Goal: Task Accomplishment & Management: Use online tool/utility

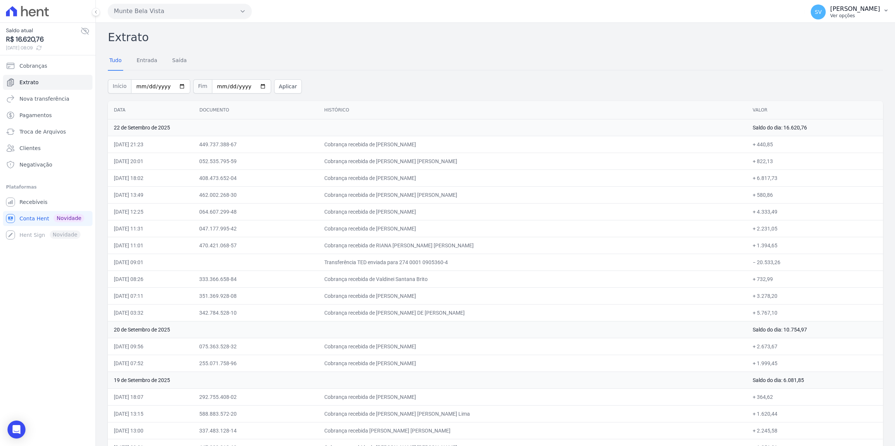
click at [823, 18] on span "SV" at bounding box center [818, 11] width 15 height 15
click at [825, 18] on span "SV" at bounding box center [818, 11] width 15 height 15
click at [40, 205] on span "Recebíveis" at bounding box center [33, 201] width 28 height 7
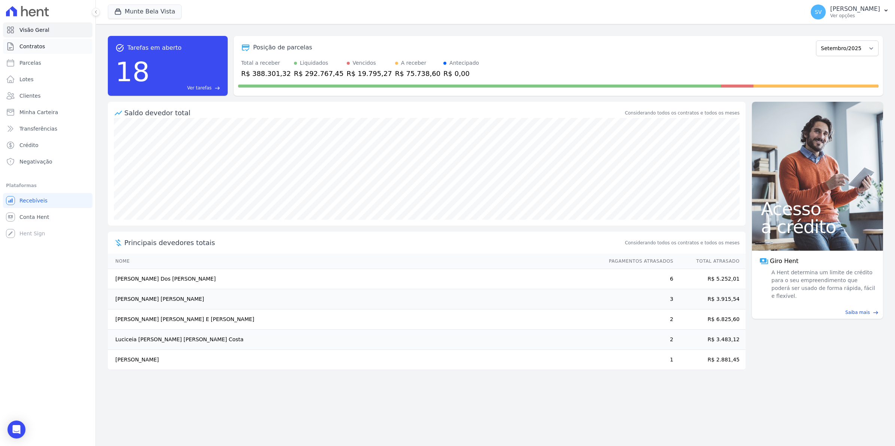
click at [24, 46] on span "Contratos" at bounding box center [31, 46] width 25 height 7
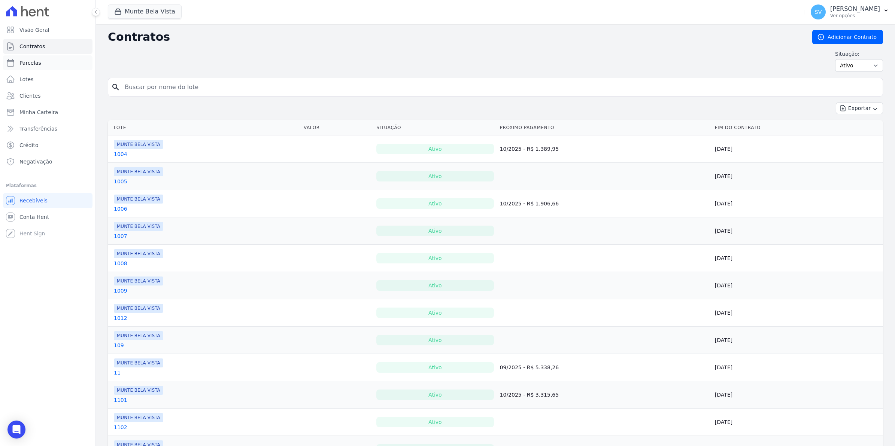
click at [28, 61] on span "Parcelas" at bounding box center [30, 62] width 22 height 7
select select
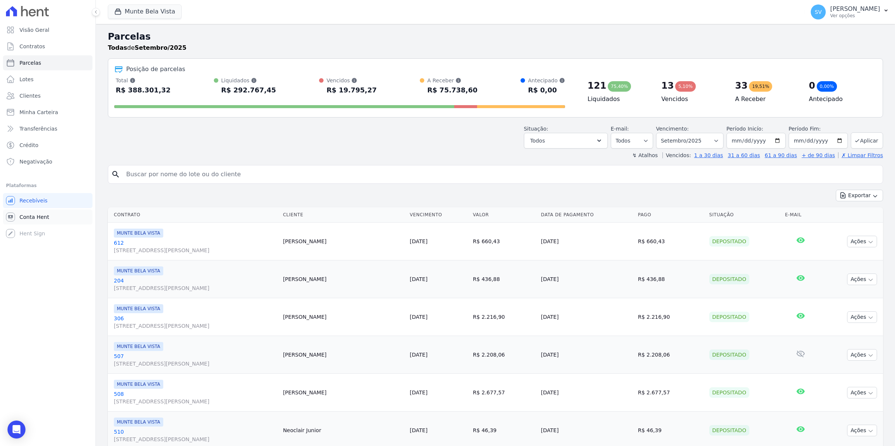
click at [37, 215] on span "Conta Hent" at bounding box center [34, 216] width 30 height 7
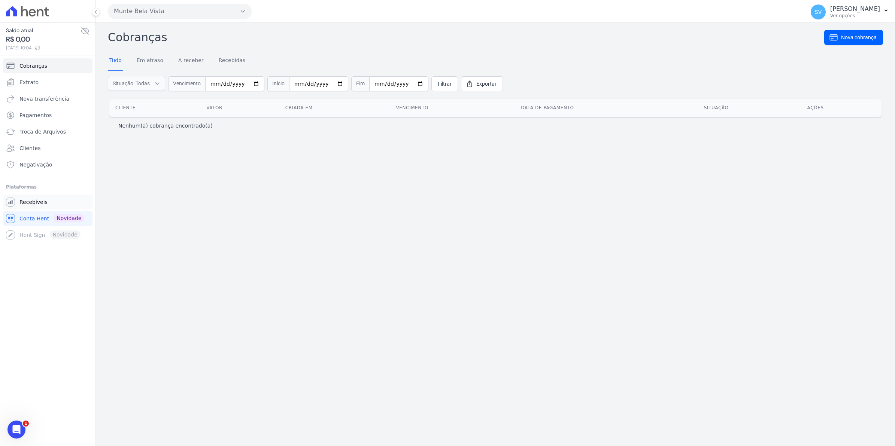
click at [40, 206] on link "Recebíveis" at bounding box center [48, 202] width 90 height 15
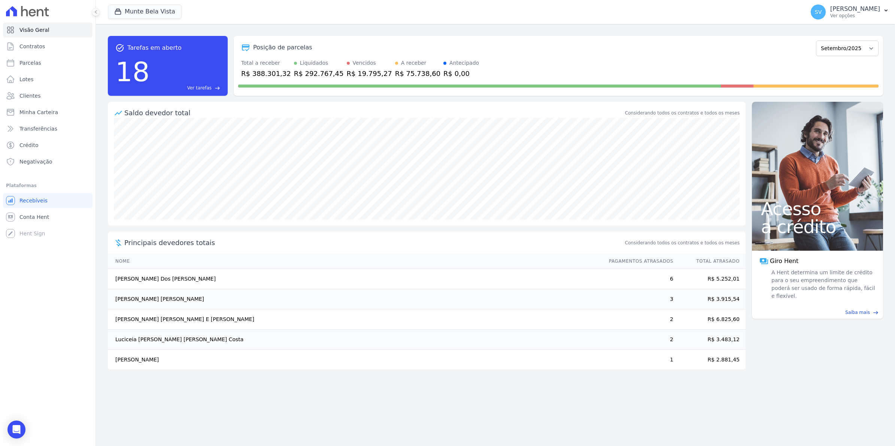
drag, startPoint x: 127, startPoint y: 322, endPoint x: 333, endPoint y: 340, distance: 206.7
click at [333, 340] on tbody "Dionisio Silva Dos Santos 6 R$ 5.252,01 Ana Patricia De Oliveira Verderosa 3 R$…" at bounding box center [427, 319] width 638 height 101
click at [32, 64] on span "Parcelas" at bounding box center [30, 62] width 22 height 7
select select
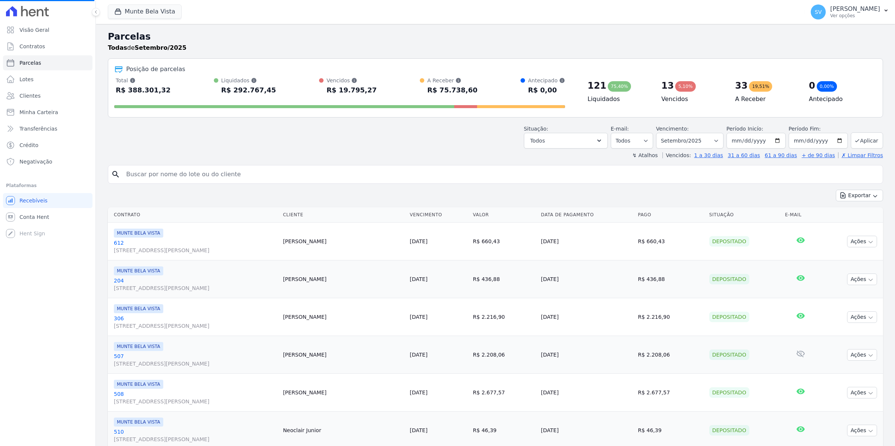
select select
click at [39, 47] on span "Contratos" at bounding box center [31, 46] width 25 height 7
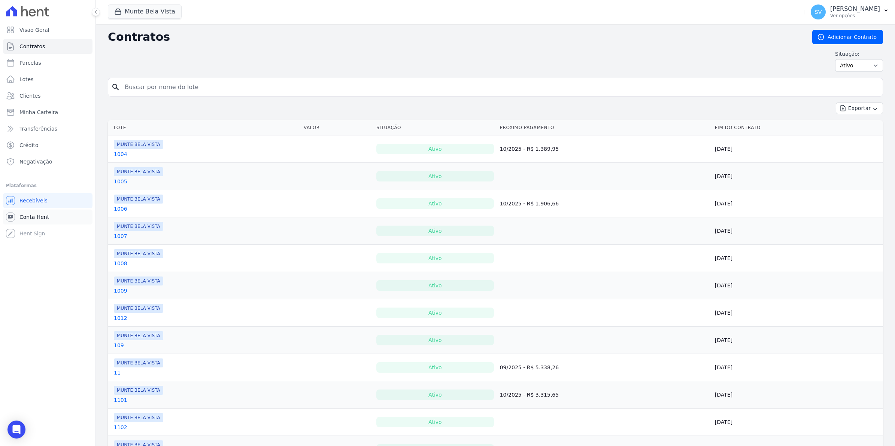
click at [34, 218] on span "Conta Hent" at bounding box center [34, 216] width 30 height 7
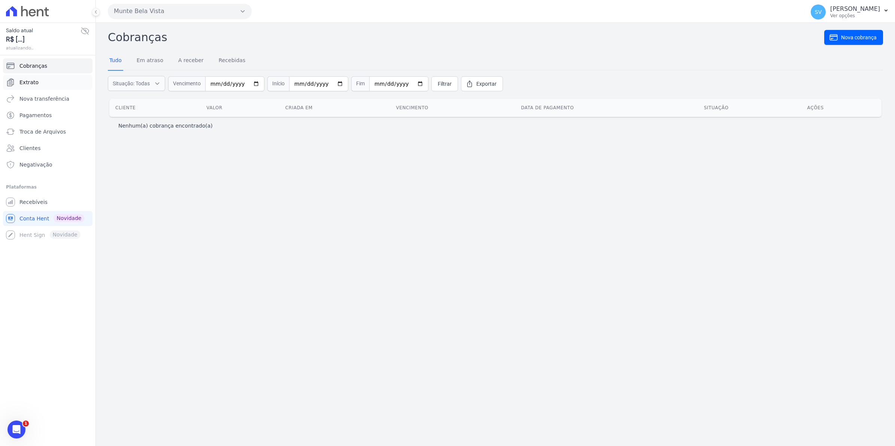
click at [39, 82] on link "Extrato" at bounding box center [48, 82] width 90 height 15
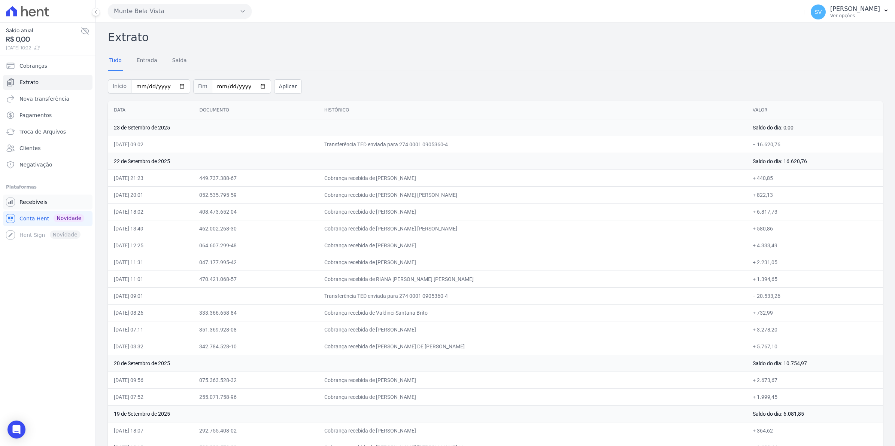
click at [34, 200] on span "Recebíveis" at bounding box center [33, 201] width 28 height 7
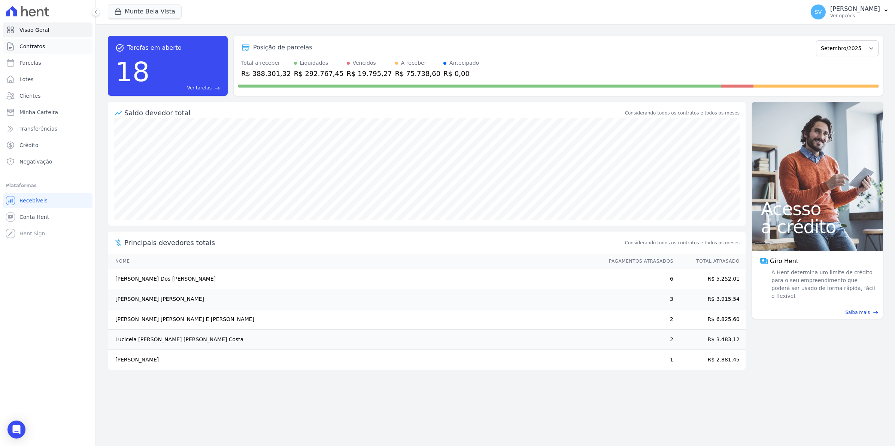
click at [19, 45] on span "Contratos" at bounding box center [31, 46] width 25 height 7
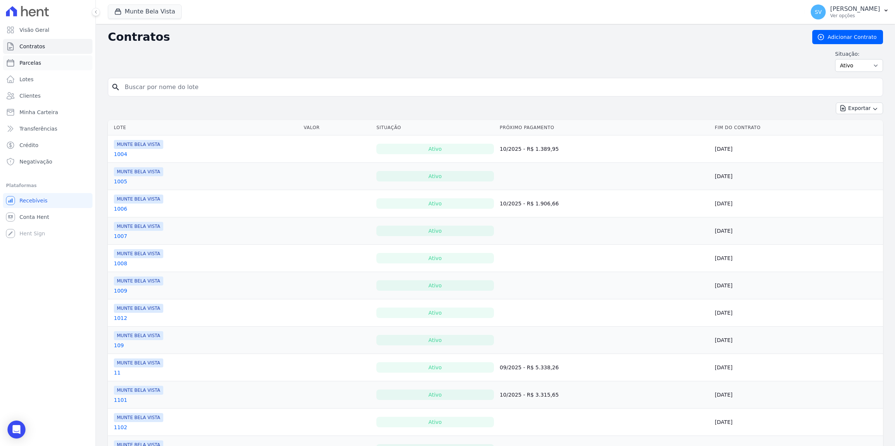
click at [27, 64] on span "Parcelas" at bounding box center [30, 62] width 22 height 7
select select
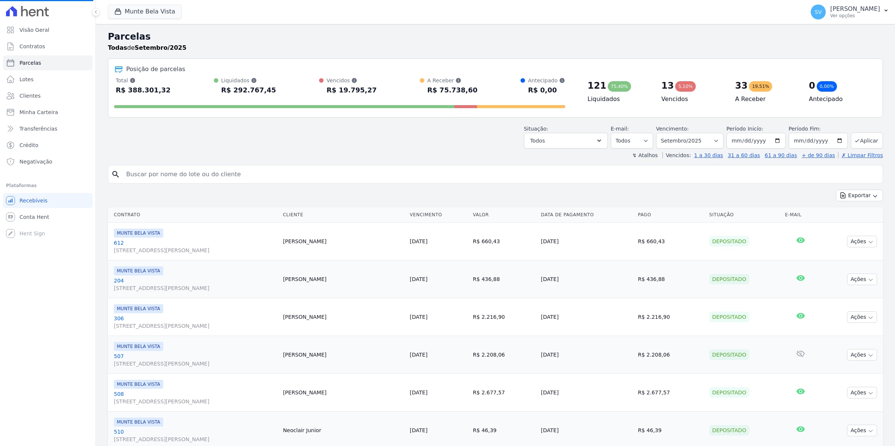
click at [143, 178] on input "search" at bounding box center [501, 174] width 758 height 15
select select
click at [713, 141] on select "Filtrar por período ──────── Todos os meses Janeiro/2024 Fevereiro/2024 Março/2…" at bounding box center [689, 141] width 67 height 16
select select "10/2025"
click at [659, 133] on select "Filtrar por período ──────── Todos os meses Janeiro/2024 Fevereiro/2024 Março/2…" at bounding box center [689, 141] width 67 height 16
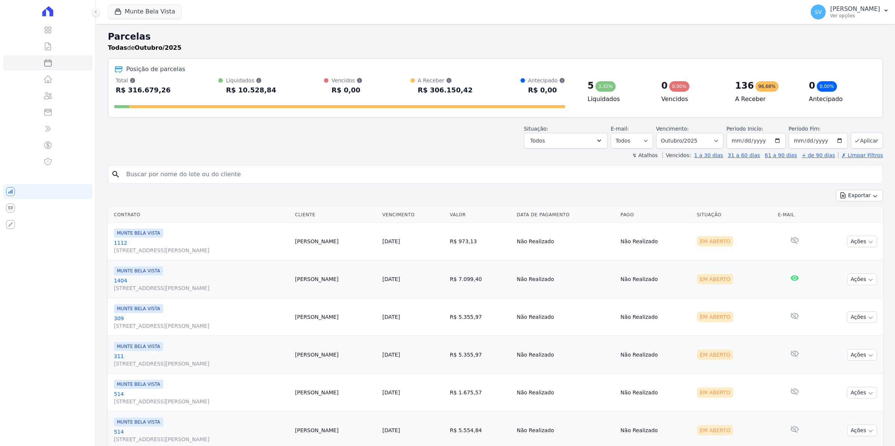
select select
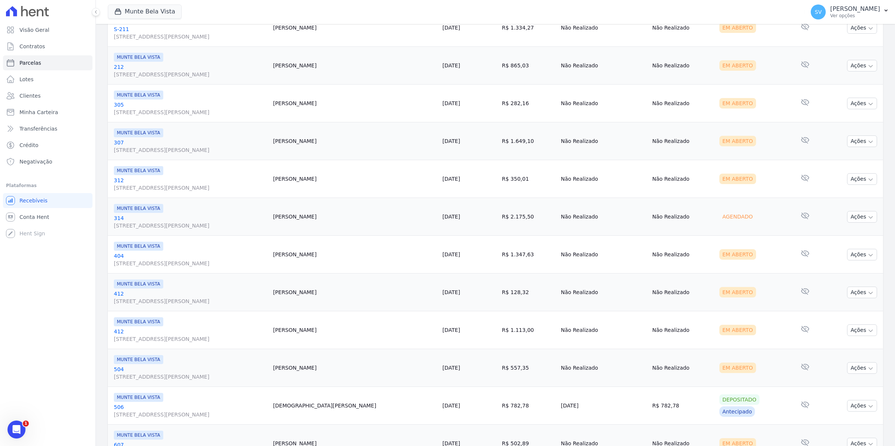
scroll to position [757, 0]
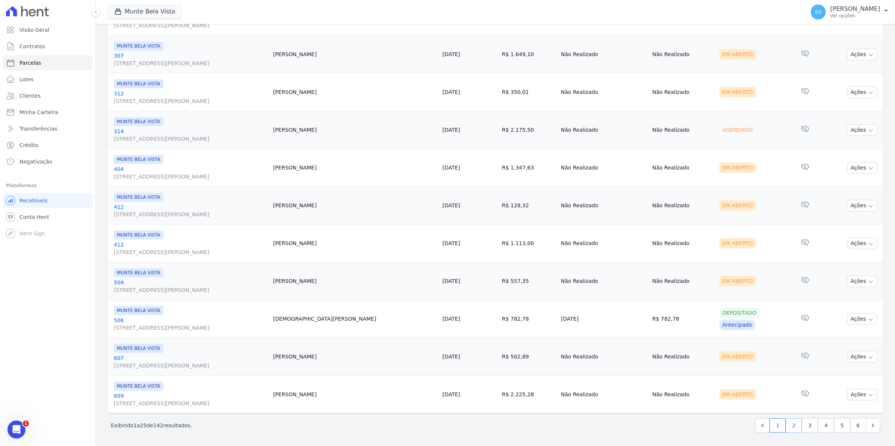
click at [789, 426] on link "2" at bounding box center [794, 426] width 16 height 14
select select
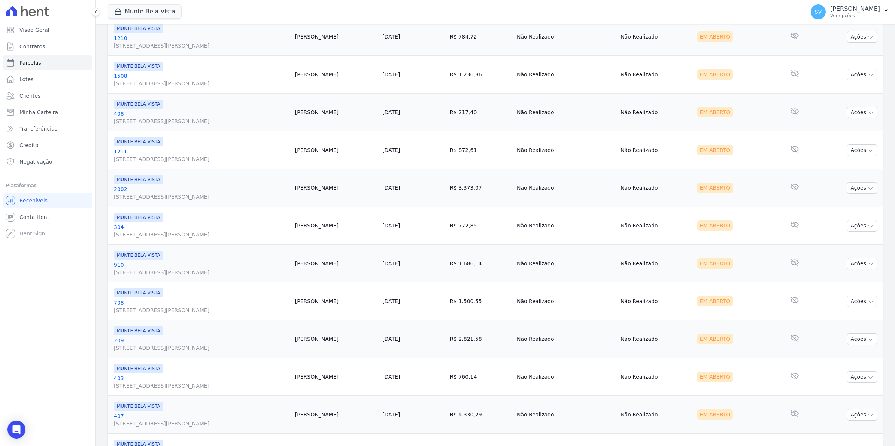
scroll to position [757, 0]
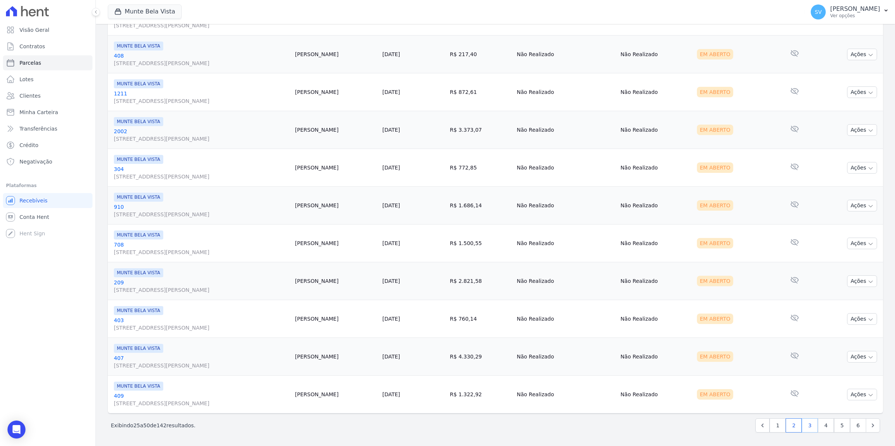
click at [805, 429] on link "3" at bounding box center [810, 426] width 16 height 14
select select
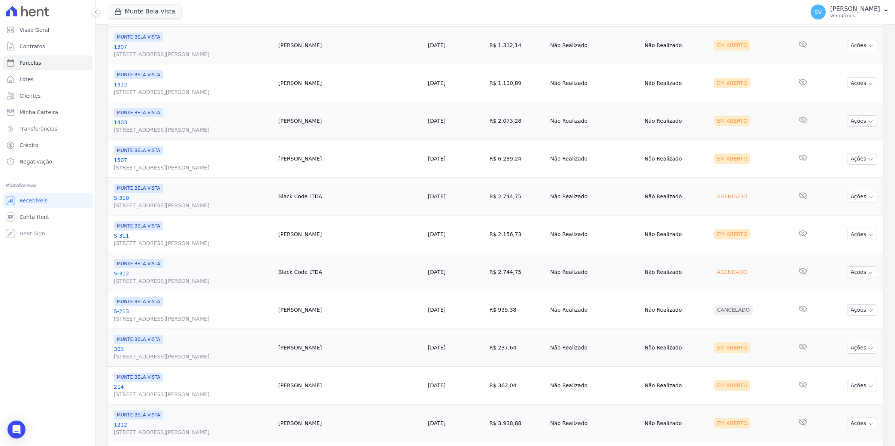
scroll to position [757, 0]
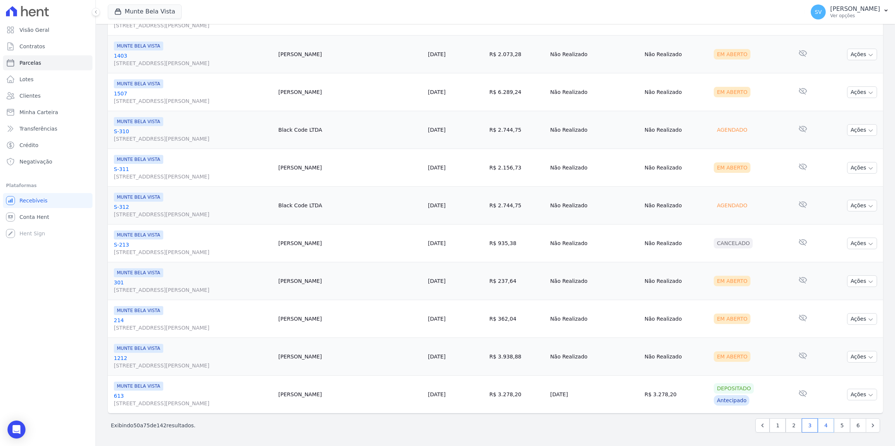
click at [821, 428] on link "4" at bounding box center [826, 426] width 16 height 14
select select
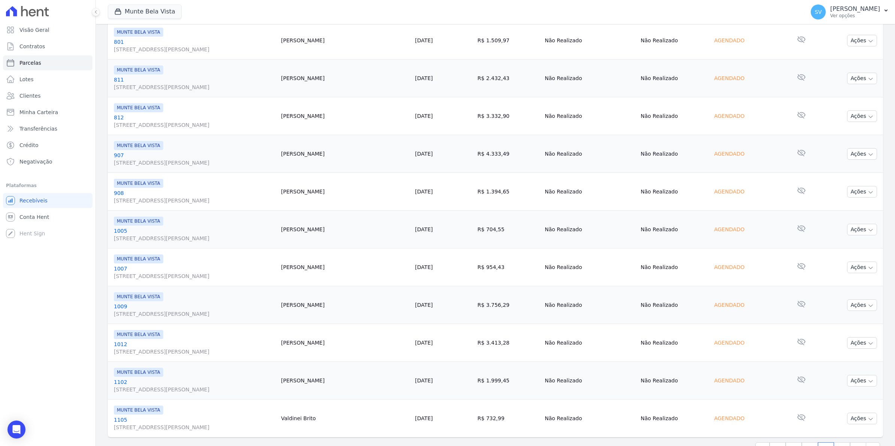
scroll to position [757, 0]
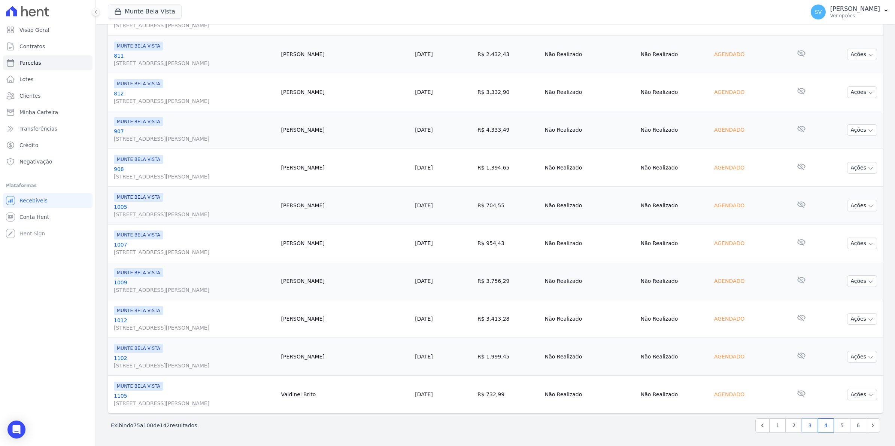
click at [804, 428] on link "3" at bounding box center [810, 426] width 16 height 14
select select
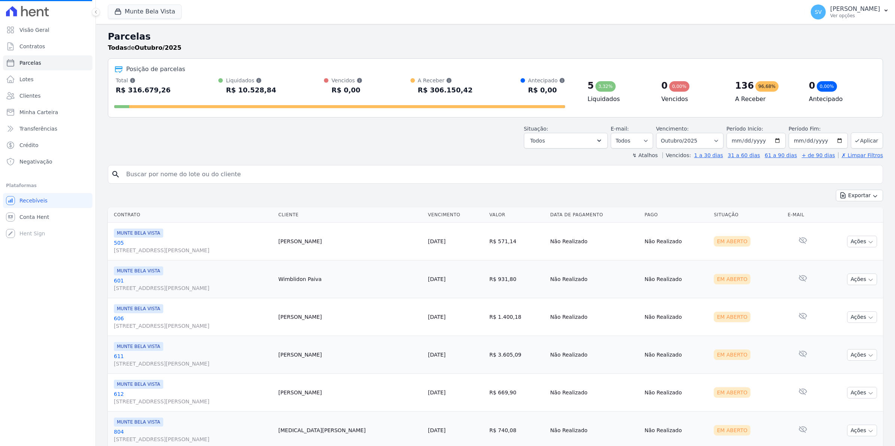
scroll to position [230, 0]
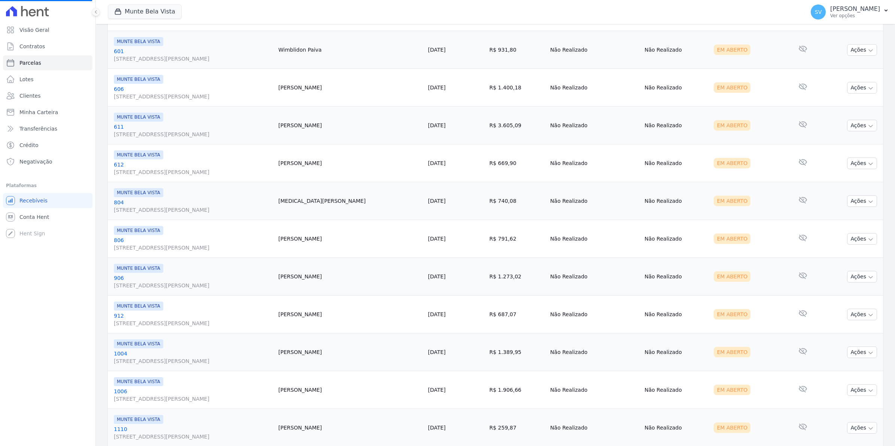
select select
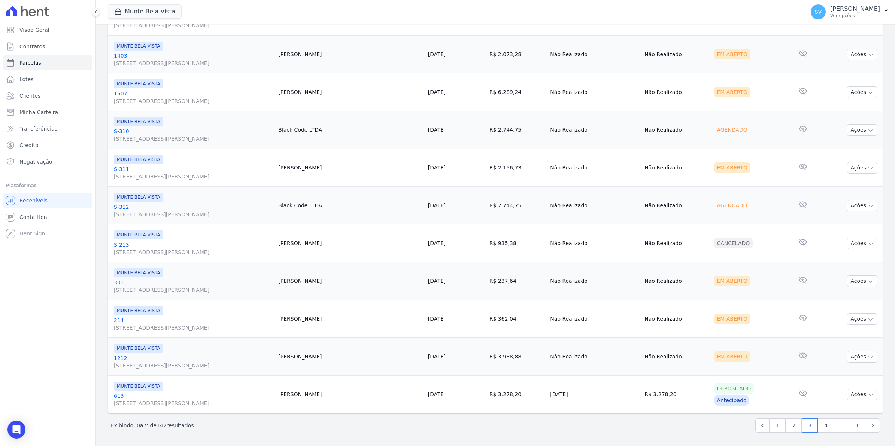
scroll to position [757, 0]
click at [818, 428] on link "4" at bounding box center [826, 426] width 16 height 14
select select
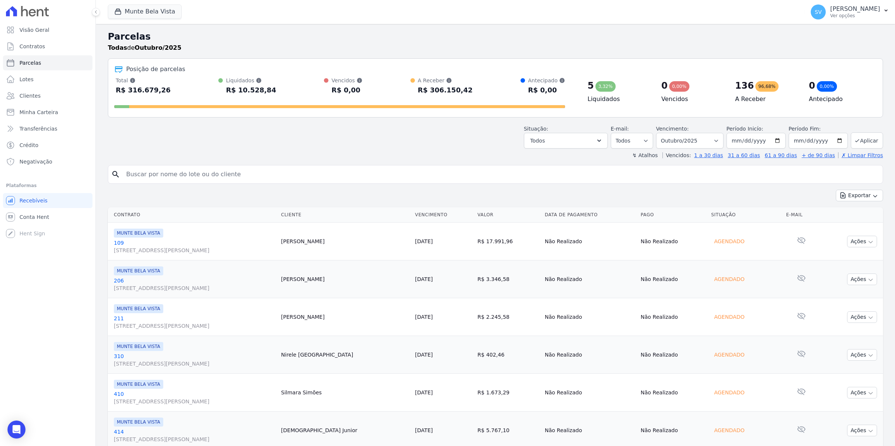
scroll to position [234, 0]
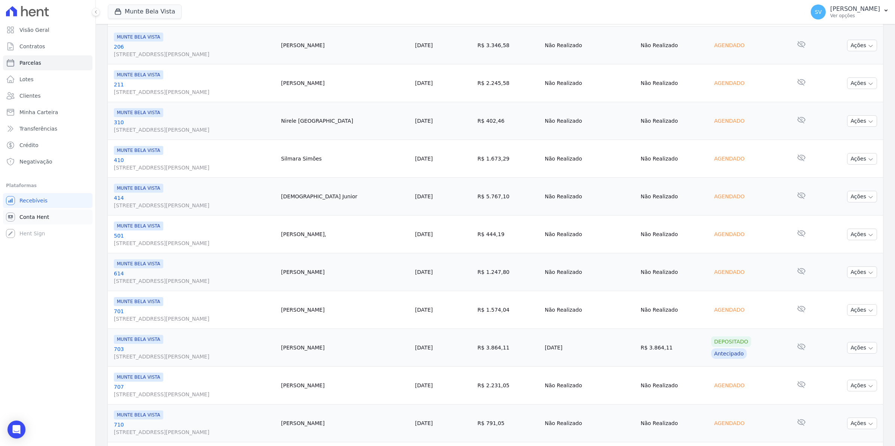
click at [57, 216] on link "Conta Hent" at bounding box center [48, 217] width 90 height 15
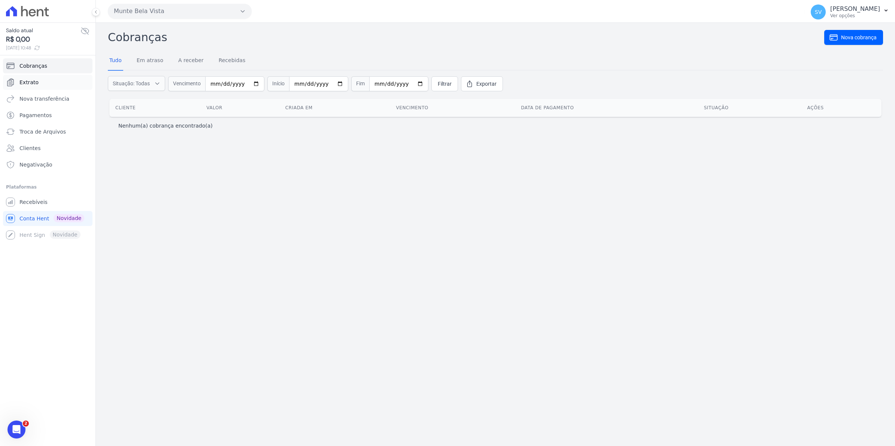
click at [25, 80] on span "Extrato" at bounding box center [28, 82] width 19 height 7
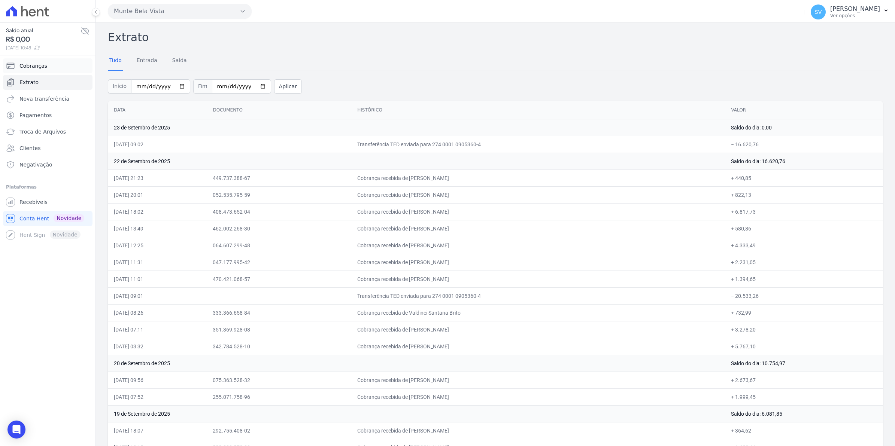
click at [46, 66] on link "Cobranças" at bounding box center [48, 65] width 90 height 15
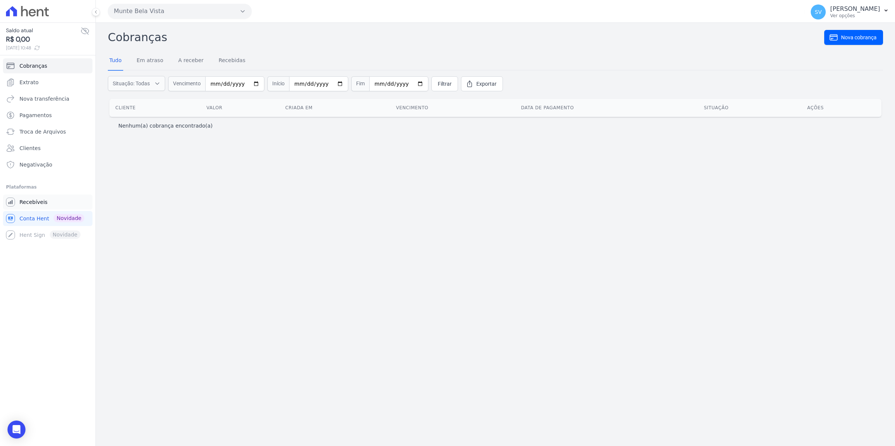
click at [31, 205] on span "Recebíveis" at bounding box center [33, 201] width 28 height 7
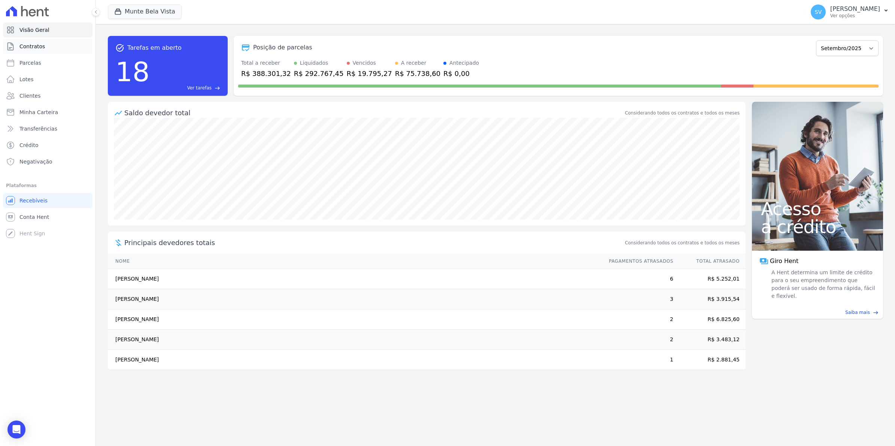
click at [32, 49] on span "Contratos" at bounding box center [31, 46] width 25 height 7
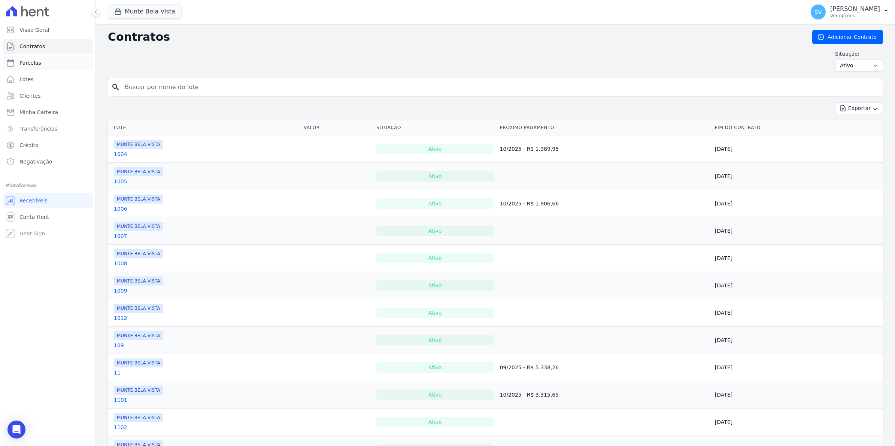
click at [36, 63] on span "Parcelas" at bounding box center [30, 62] width 22 height 7
select select
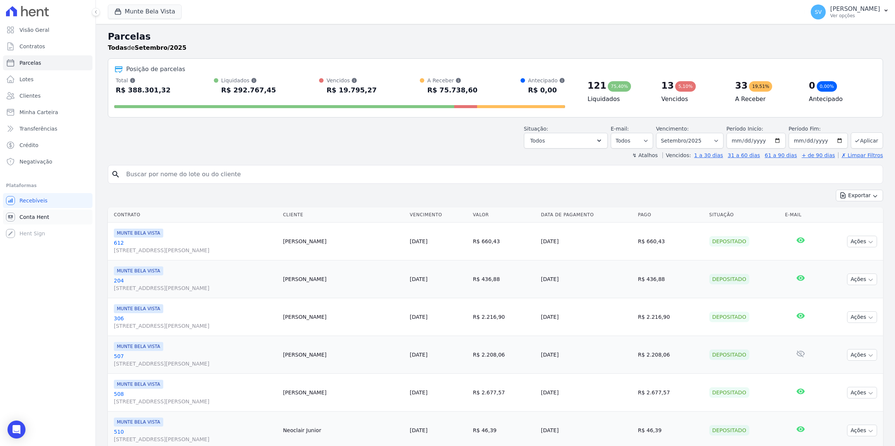
click at [34, 220] on span "Conta Hent" at bounding box center [34, 216] width 30 height 7
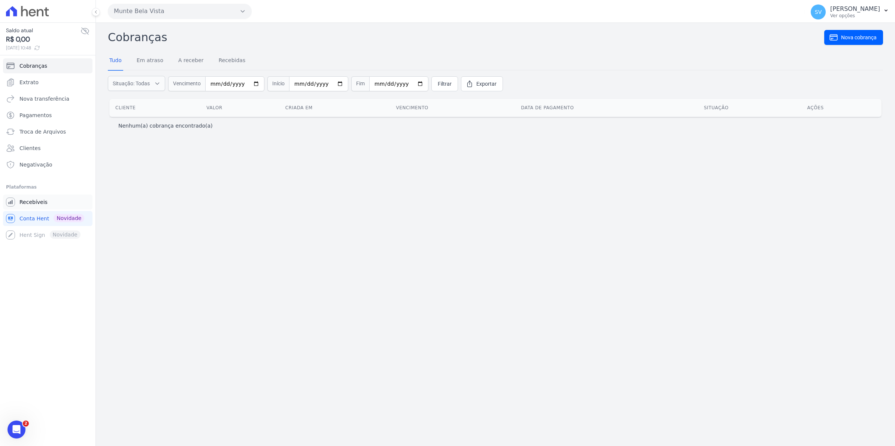
click at [37, 202] on span "Recebíveis" at bounding box center [33, 201] width 28 height 7
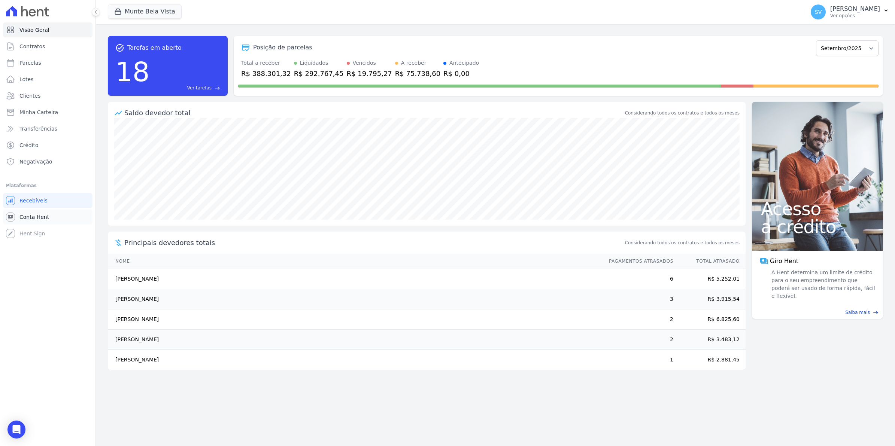
click at [26, 220] on span "Conta Hent" at bounding box center [34, 216] width 30 height 7
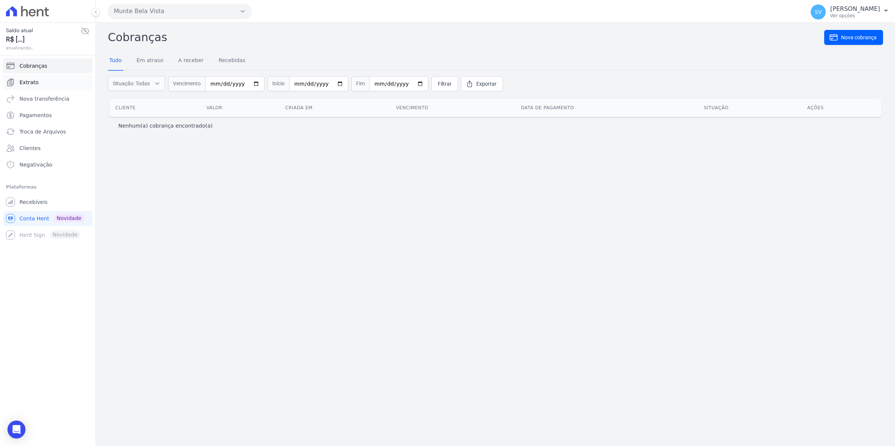
click at [30, 79] on span "Extrato" at bounding box center [28, 82] width 19 height 7
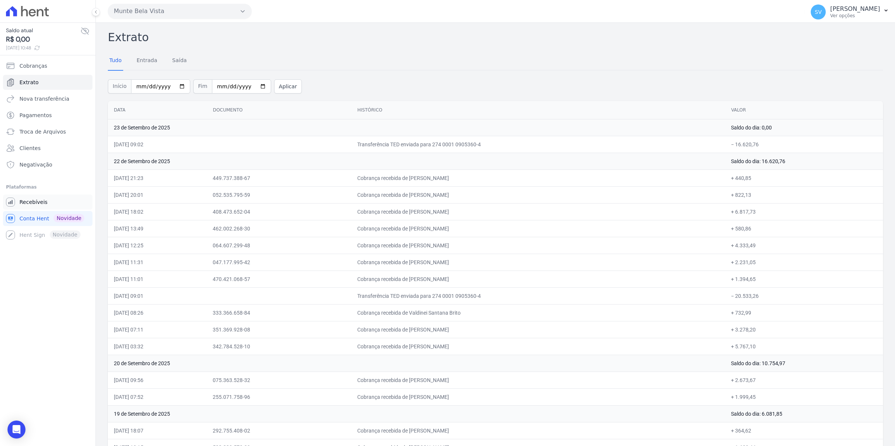
click at [30, 204] on span "Recebíveis" at bounding box center [33, 201] width 28 height 7
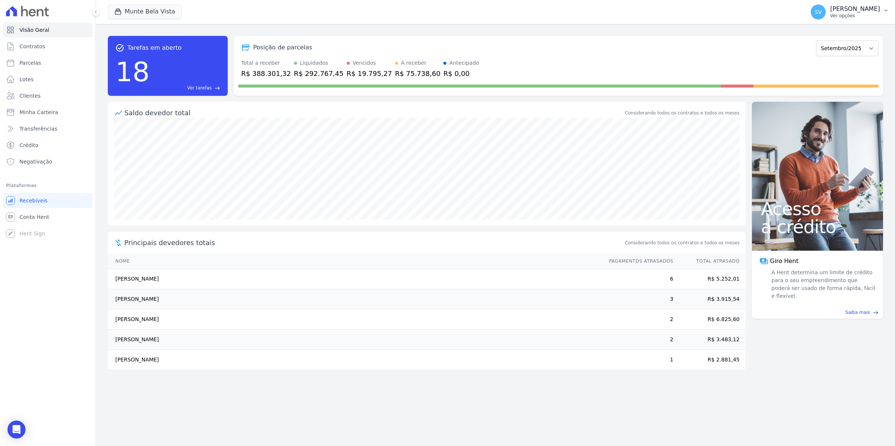
click at [828, 20] on button "SV [PERSON_NAME] Ver opções" at bounding box center [850, 11] width 90 height 21
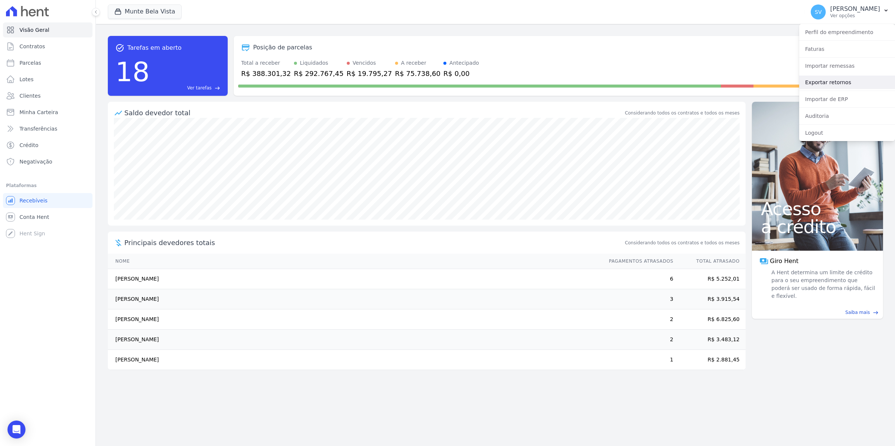
click at [821, 88] on link "Exportar retornos" at bounding box center [847, 82] width 96 height 13
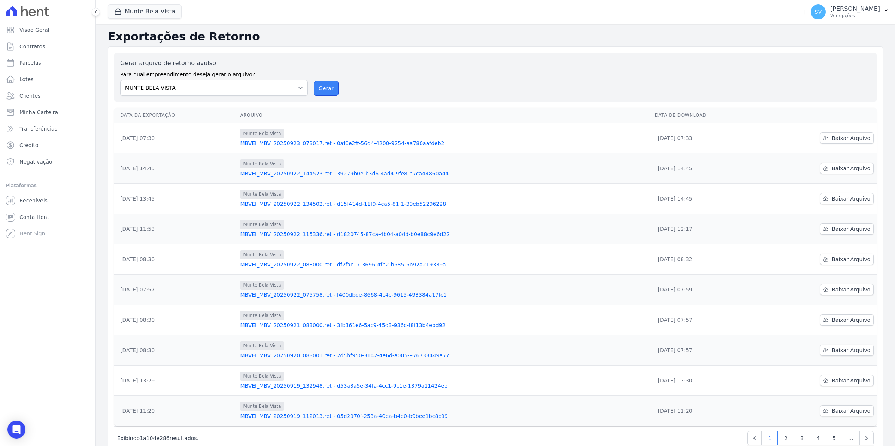
click at [326, 89] on button "Gerar" at bounding box center [326, 88] width 25 height 15
click at [34, 201] on span "Recebíveis" at bounding box center [33, 200] width 28 height 7
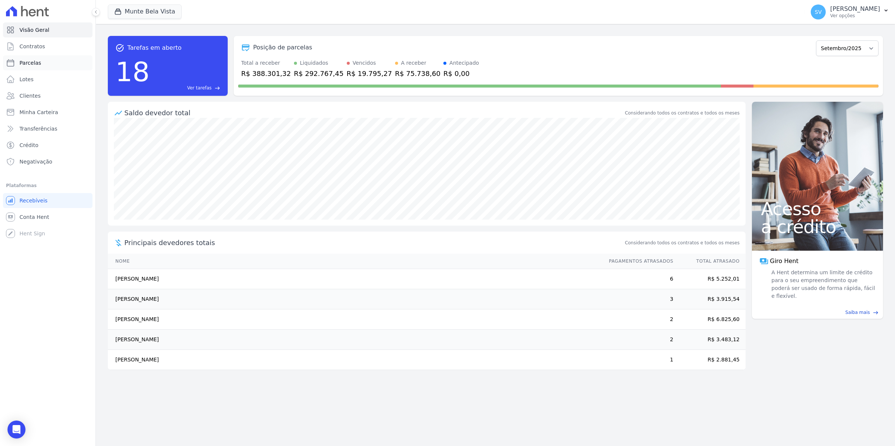
click at [32, 64] on span "Parcelas" at bounding box center [30, 62] width 22 height 7
select select
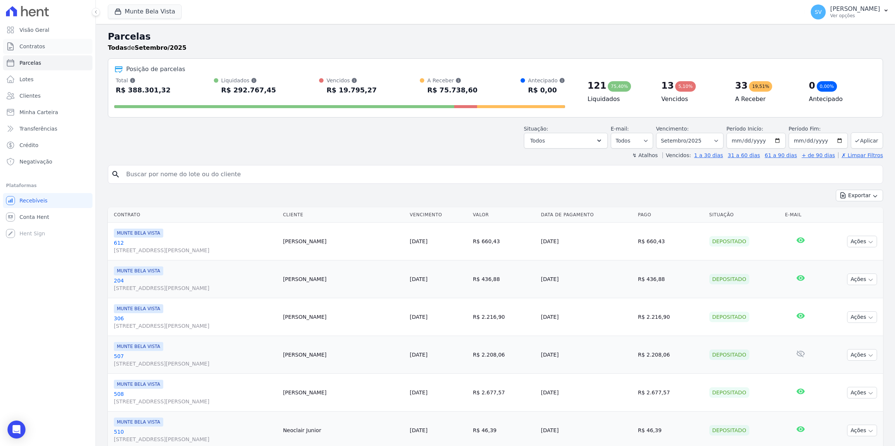
click at [36, 46] on span "Contratos" at bounding box center [31, 46] width 25 height 7
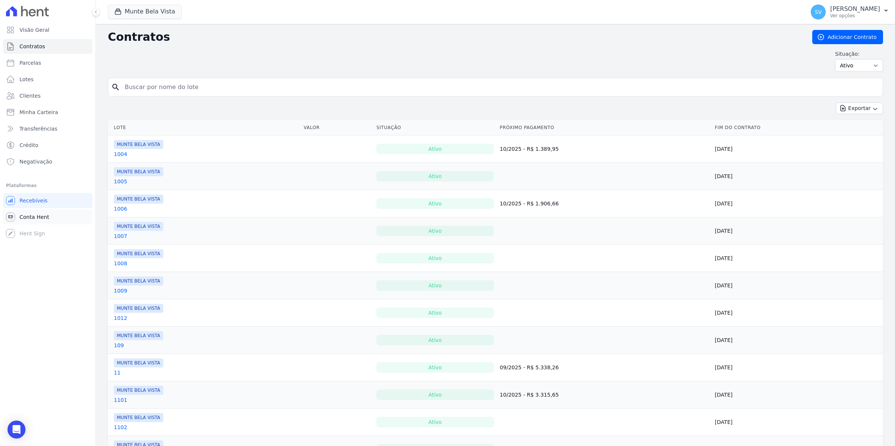
click at [16, 214] on link "Conta Hent" at bounding box center [48, 217] width 90 height 15
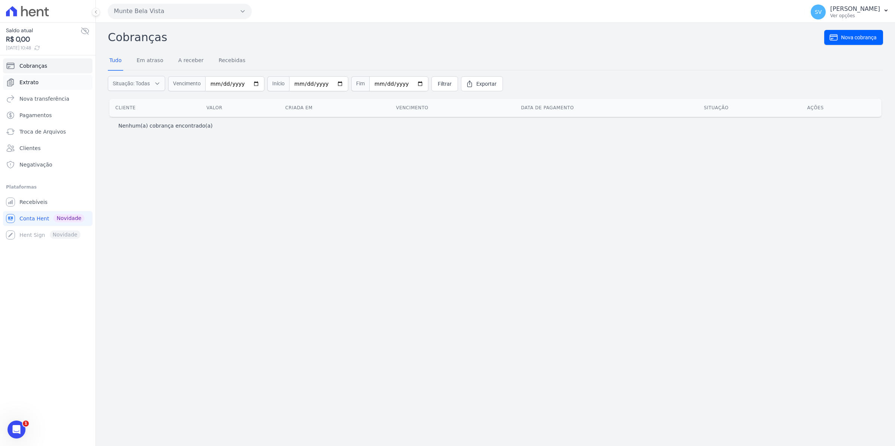
click at [32, 83] on span "Extrato" at bounding box center [28, 82] width 19 height 7
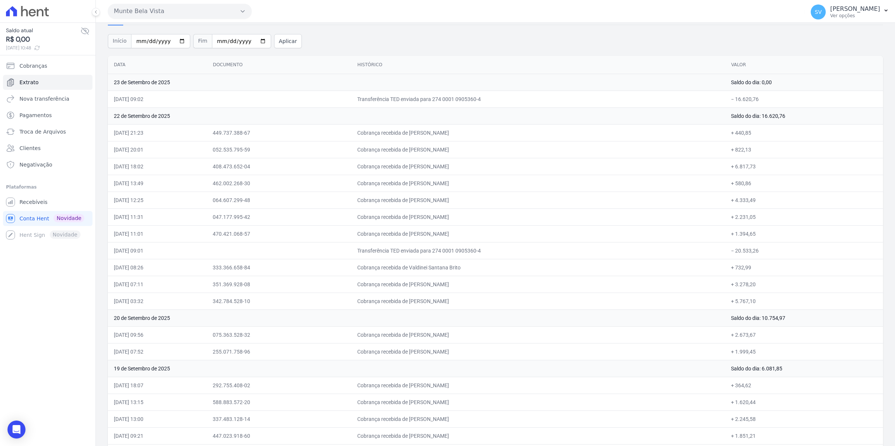
scroll to position [140, 0]
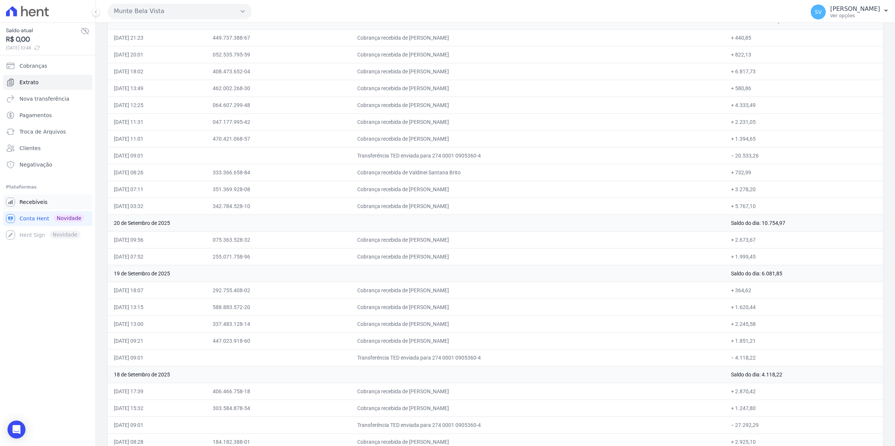
click at [20, 203] on span "Recebíveis" at bounding box center [33, 201] width 28 height 7
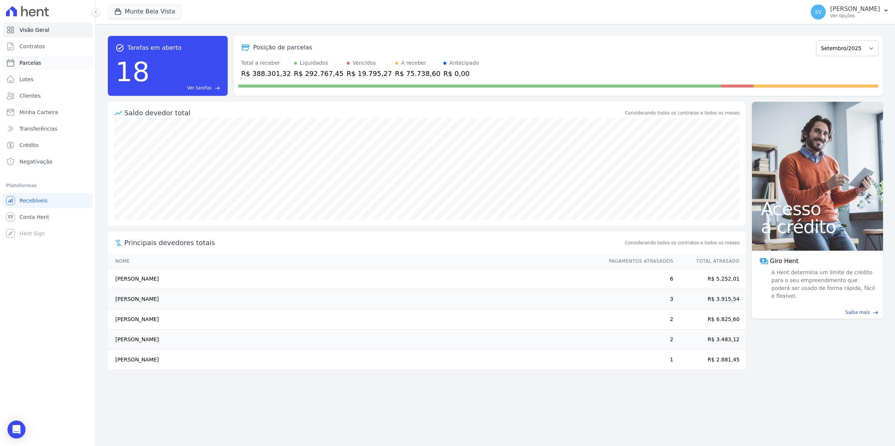
click at [31, 59] on span "Parcelas" at bounding box center [30, 62] width 22 height 7
select select
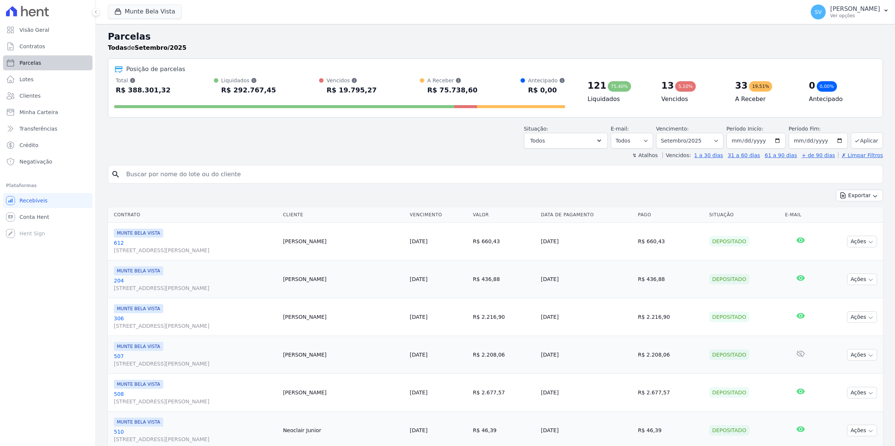
select select
click at [41, 51] on link "Contratos" at bounding box center [48, 46] width 90 height 15
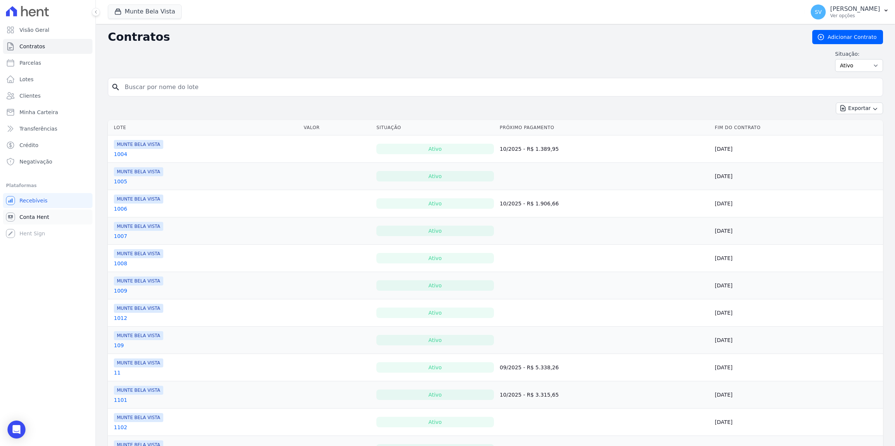
click at [48, 219] on link "Conta Hent" at bounding box center [48, 217] width 90 height 15
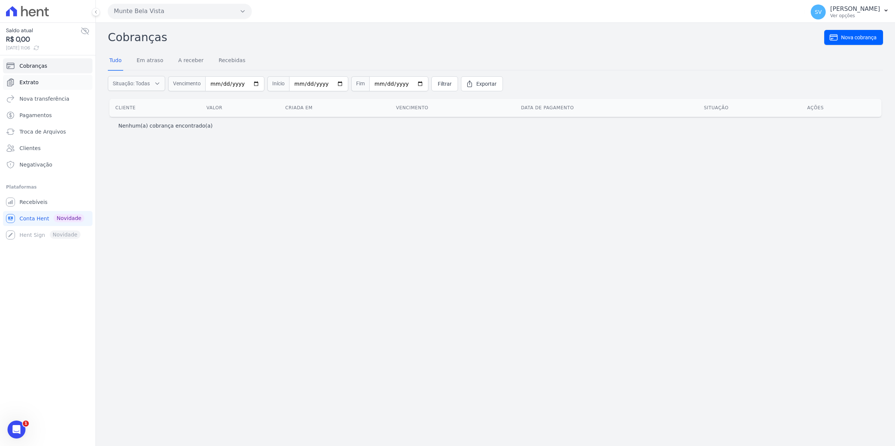
click at [28, 87] on link "Extrato" at bounding box center [48, 82] width 90 height 15
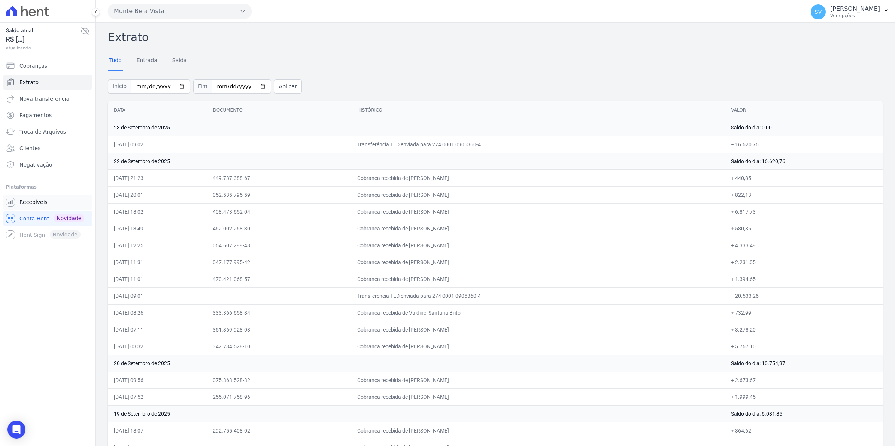
click at [40, 210] on link "Recebíveis" at bounding box center [48, 202] width 90 height 15
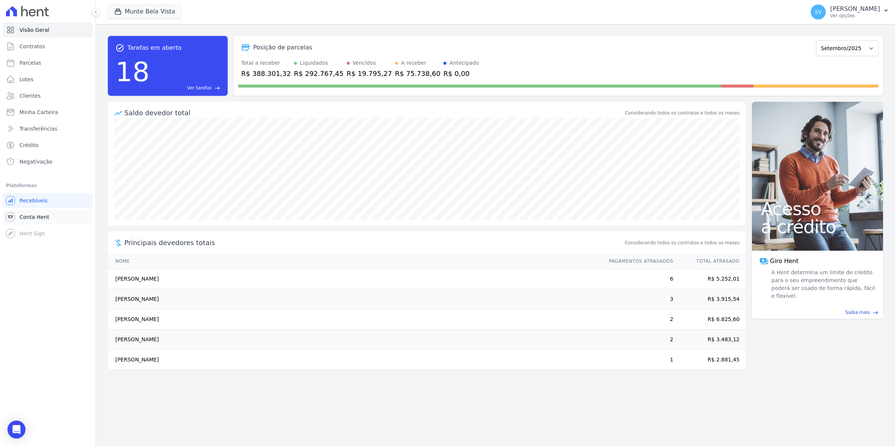
click at [32, 216] on span "Conta Hent" at bounding box center [34, 216] width 30 height 7
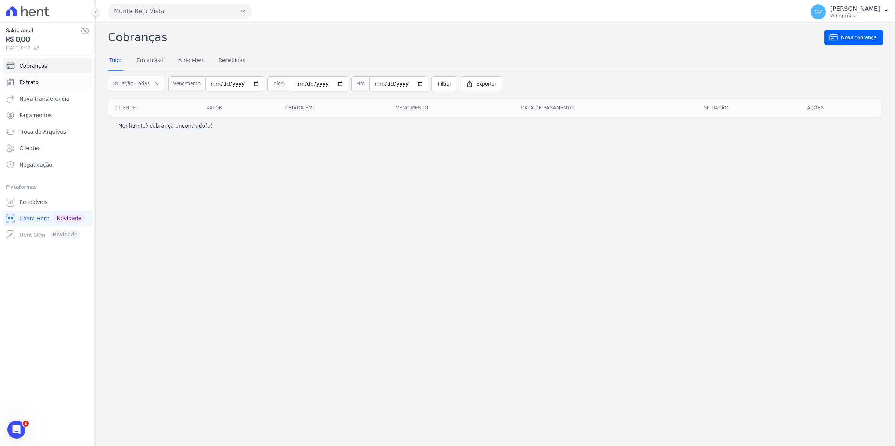
click at [21, 85] on span "Extrato" at bounding box center [28, 82] width 19 height 7
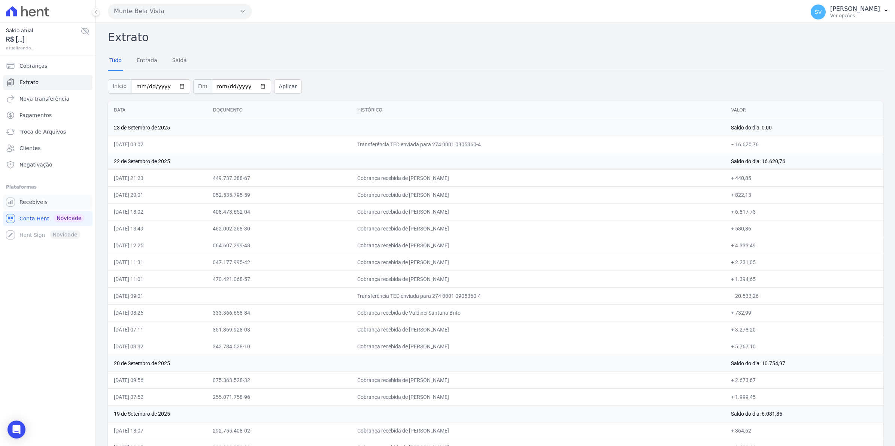
click at [37, 204] on span "Recebíveis" at bounding box center [33, 201] width 28 height 7
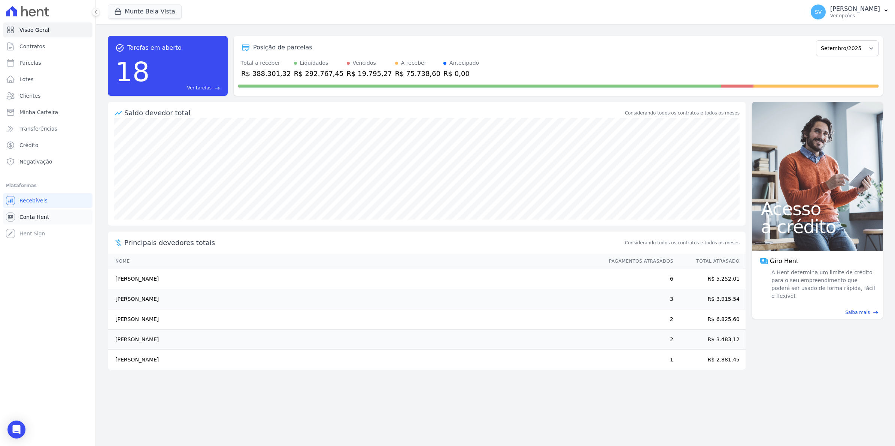
click at [37, 214] on span "Conta Hent" at bounding box center [34, 216] width 30 height 7
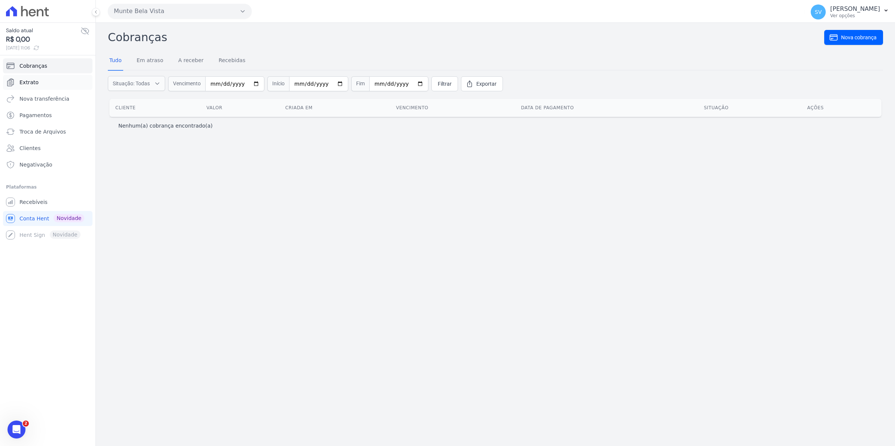
click at [25, 84] on span "Extrato" at bounding box center [28, 82] width 19 height 7
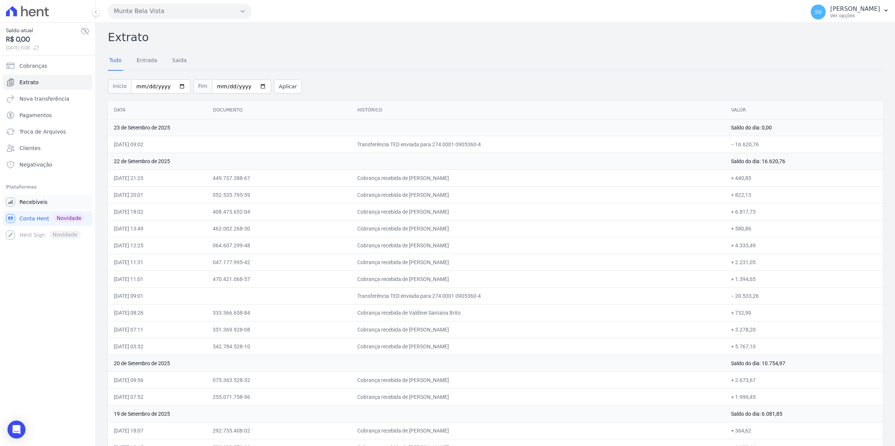
click at [43, 203] on span "Recebíveis" at bounding box center [33, 201] width 28 height 7
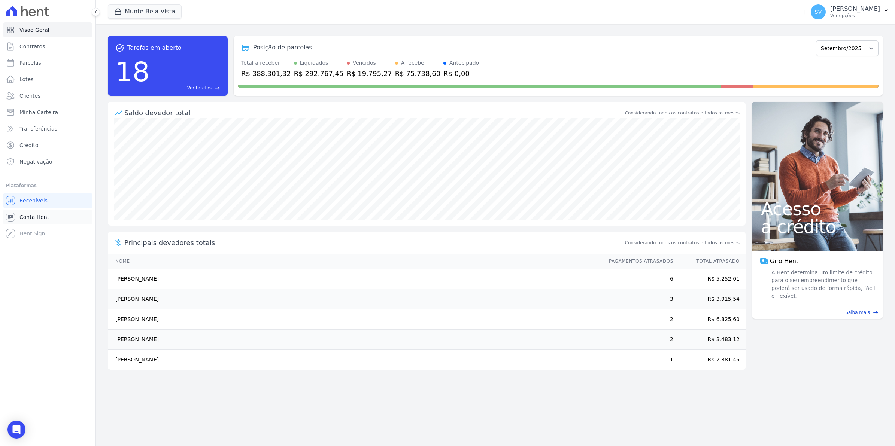
click at [47, 221] on link "Conta Hent" at bounding box center [48, 217] width 90 height 15
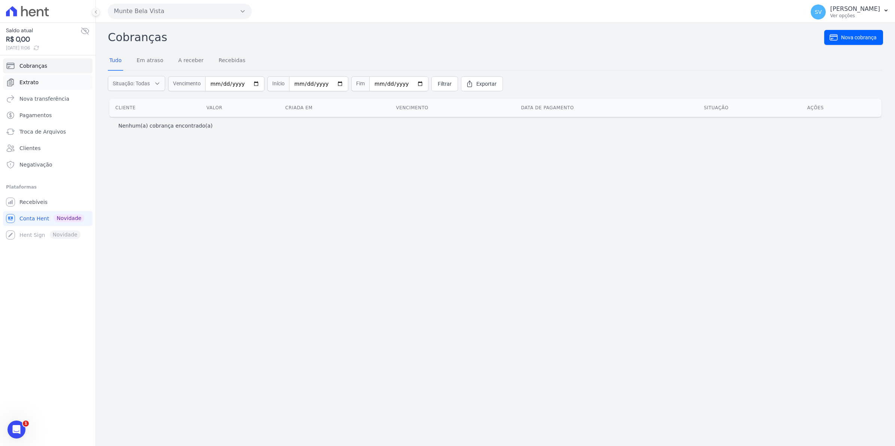
click at [35, 87] on link "Extrato" at bounding box center [48, 82] width 90 height 15
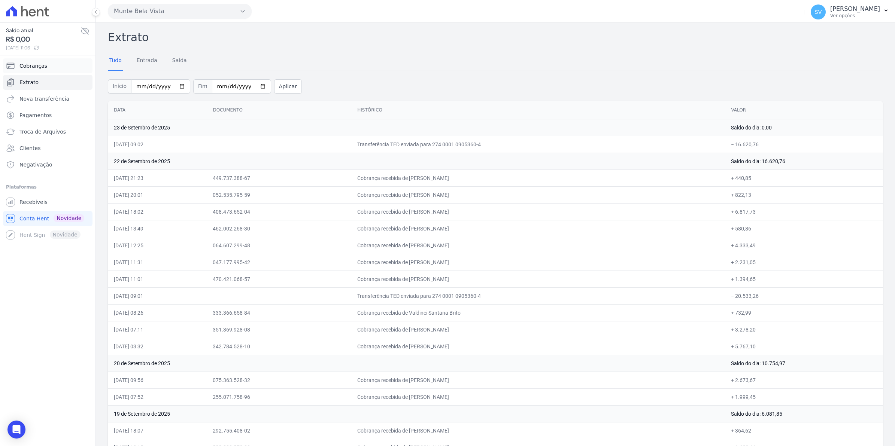
click at [33, 66] on span "Cobranças" at bounding box center [33, 65] width 28 height 7
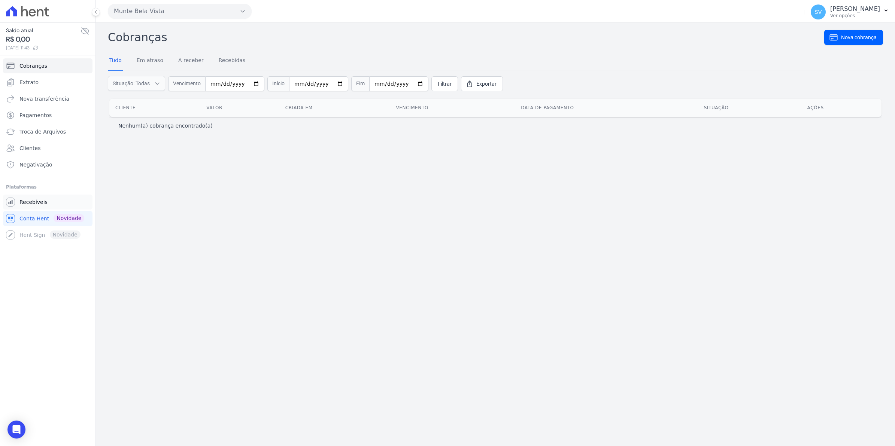
click at [29, 199] on span "Recebíveis" at bounding box center [33, 201] width 28 height 7
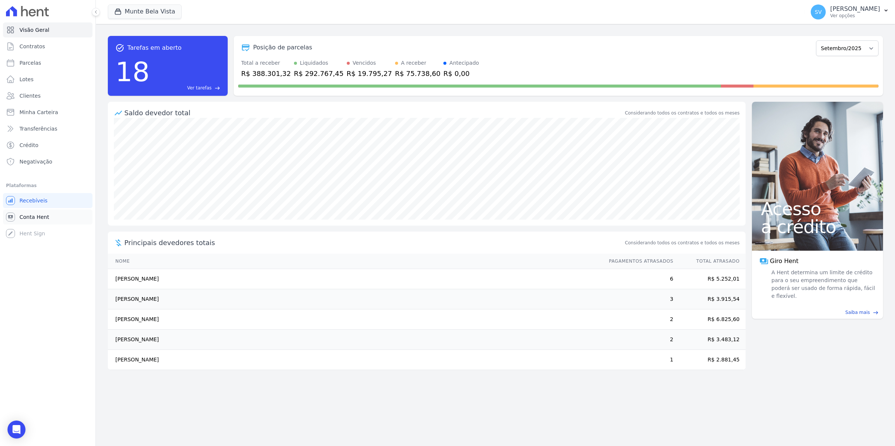
click at [32, 216] on span "Conta Hent" at bounding box center [34, 216] width 30 height 7
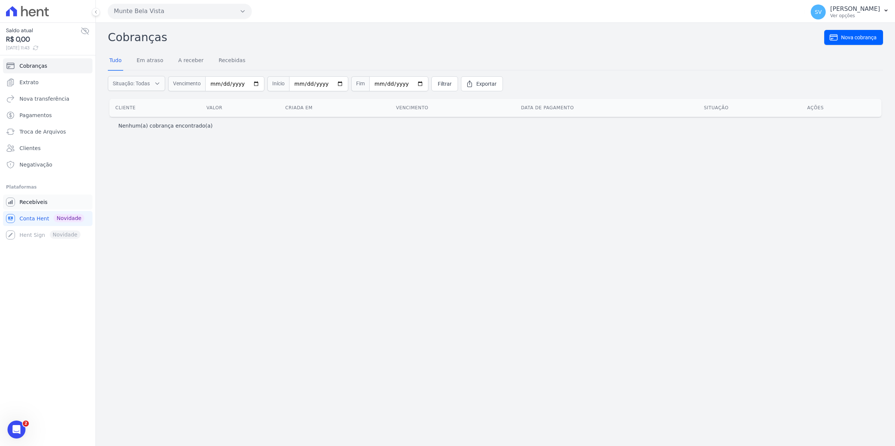
click at [23, 201] on span "Recebíveis" at bounding box center [33, 201] width 28 height 7
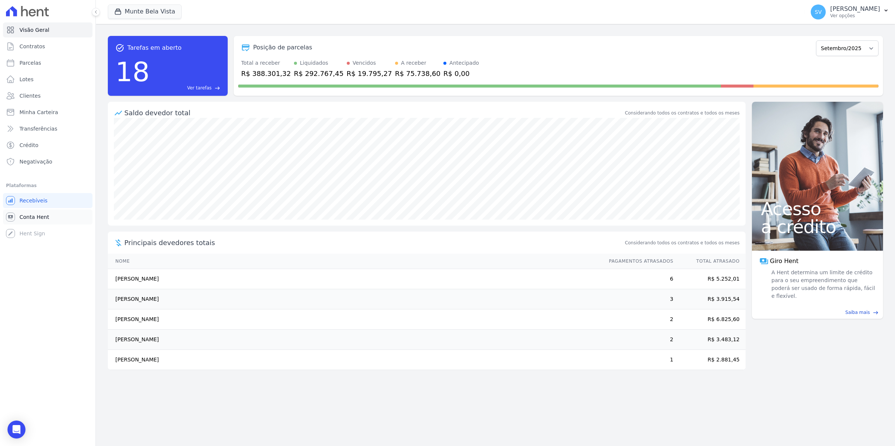
click at [40, 216] on span "Conta Hent" at bounding box center [34, 216] width 30 height 7
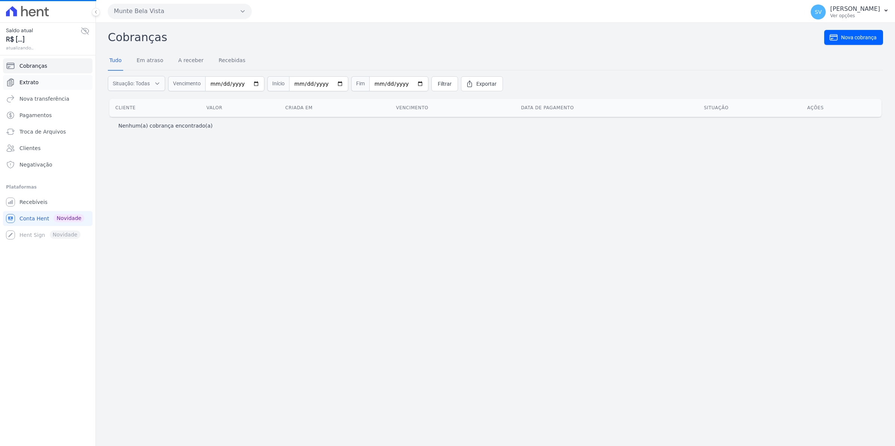
click at [27, 84] on span "Extrato" at bounding box center [28, 82] width 19 height 7
